Goal: Communication & Community: Answer question/provide support

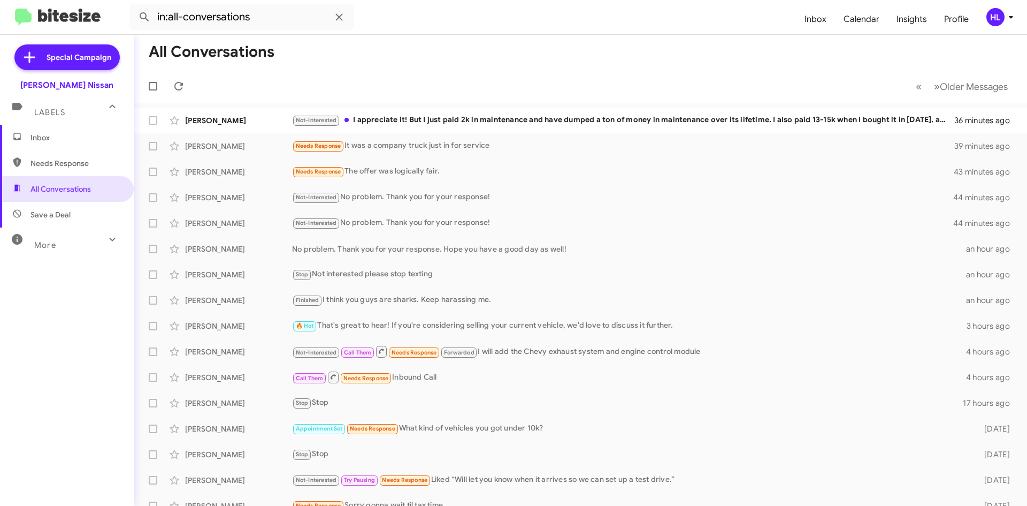
click at [92, 19] on img at bounding box center [58, 18] width 86 height 18
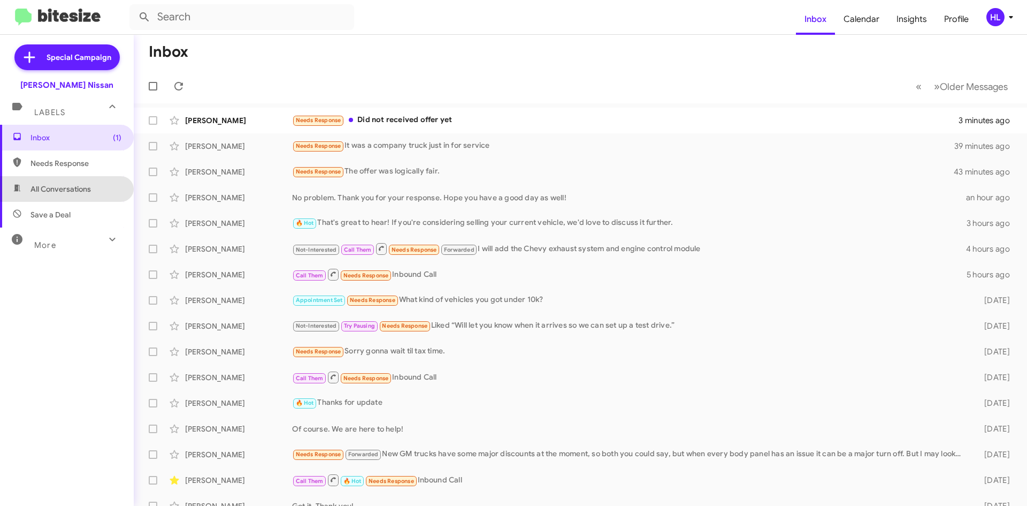
click at [70, 200] on span "All Conversations" at bounding box center [67, 189] width 134 height 26
type input "in:all-conversations"
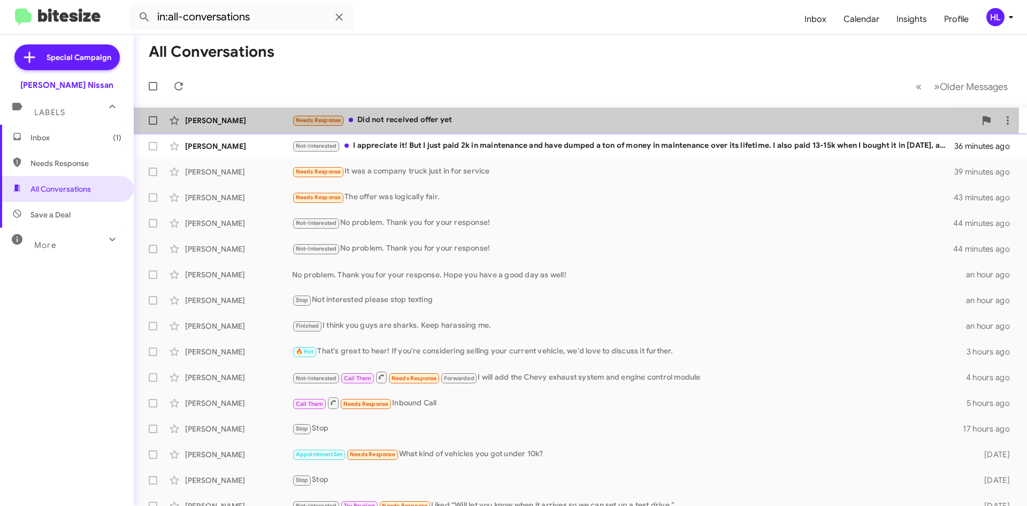
click at [240, 116] on div "[PERSON_NAME]" at bounding box center [238, 120] width 107 height 11
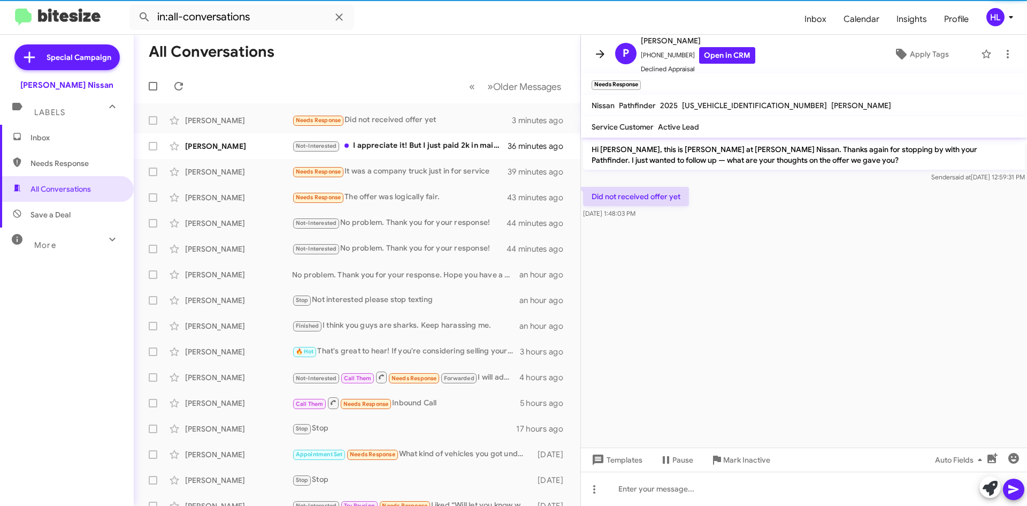
click at [595, 61] on button at bounding box center [600, 53] width 21 height 21
